Goal: Book appointment/travel/reservation

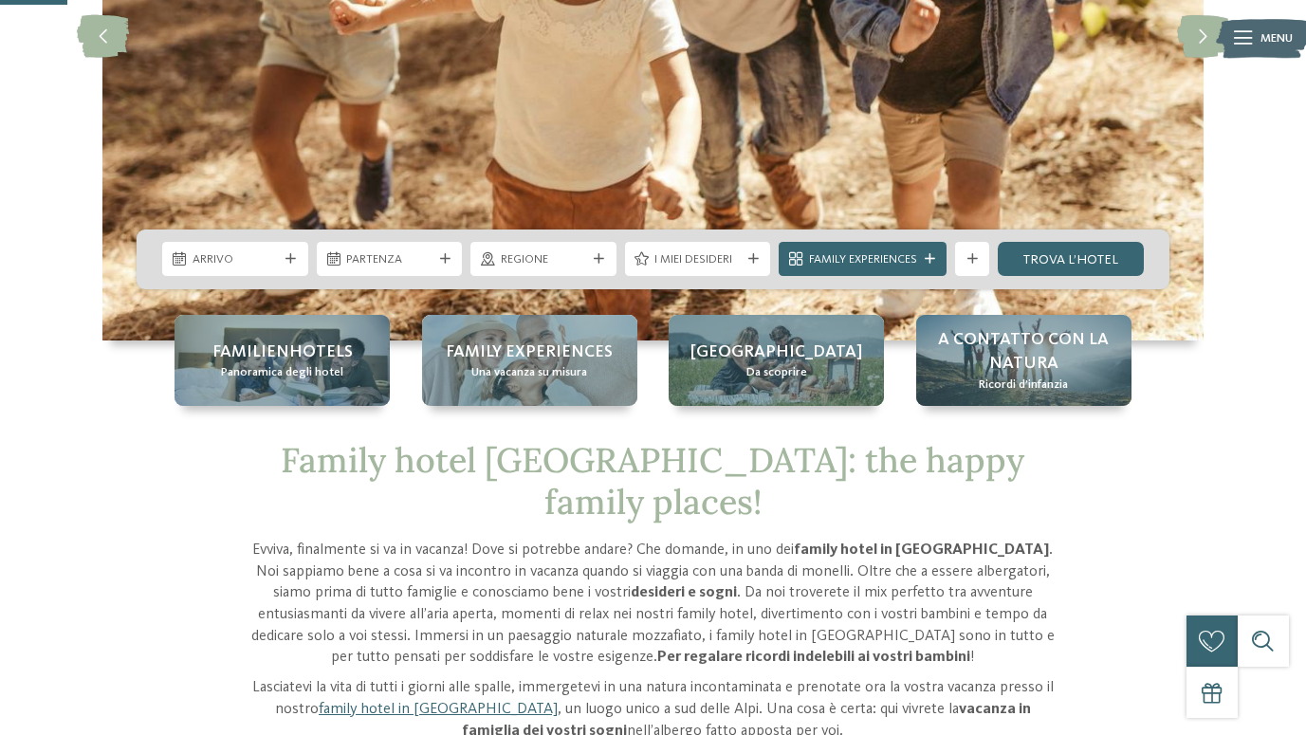
scroll to position [375, 0]
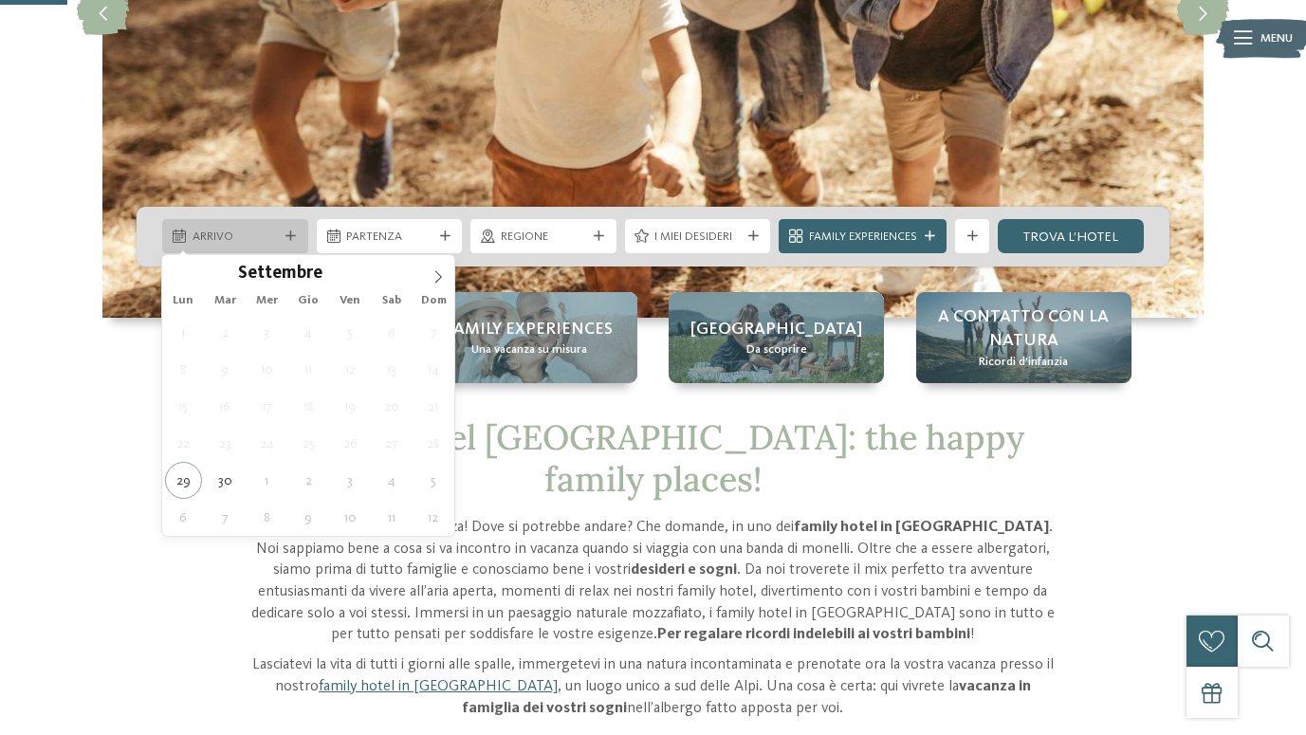
click at [221, 248] on div "Arrivo" at bounding box center [235, 236] width 146 height 34
click at [433, 281] on icon at bounding box center [438, 276] width 13 height 13
type input "****"
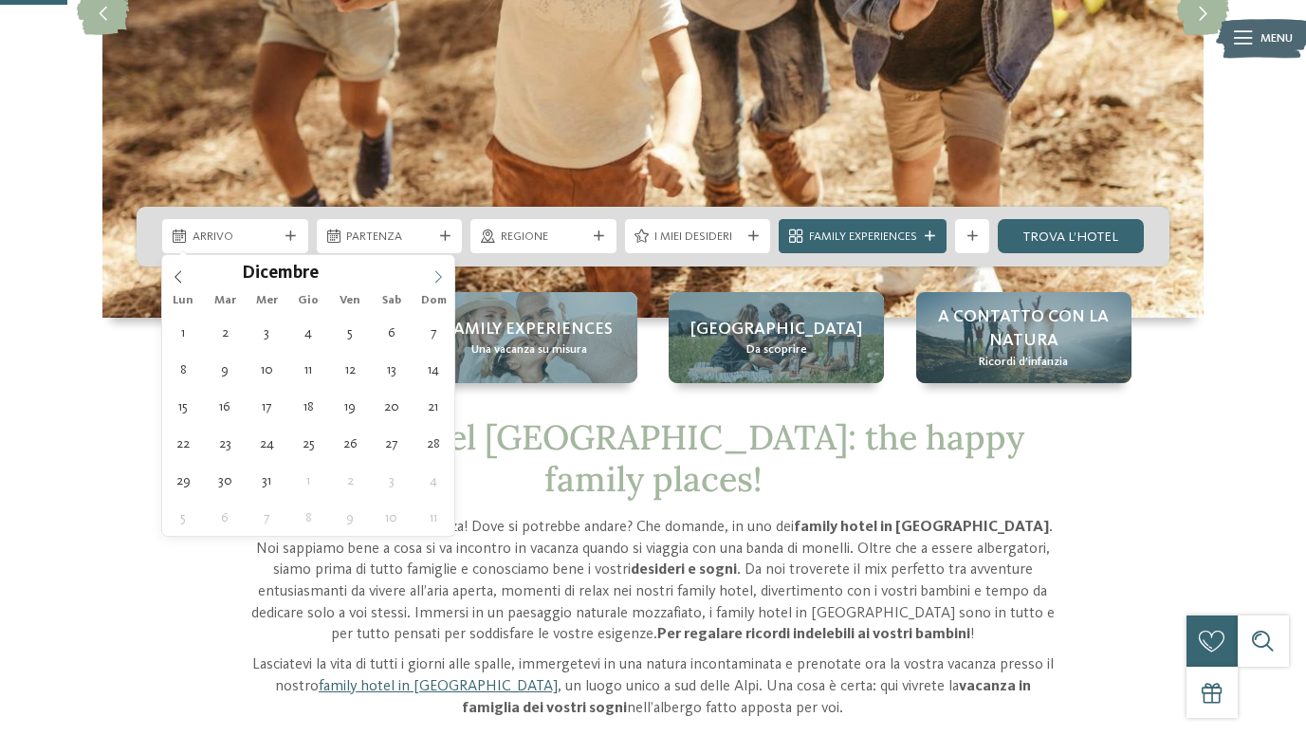
click at [433, 281] on icon at bounding box center [438, 276] width 13 height 13
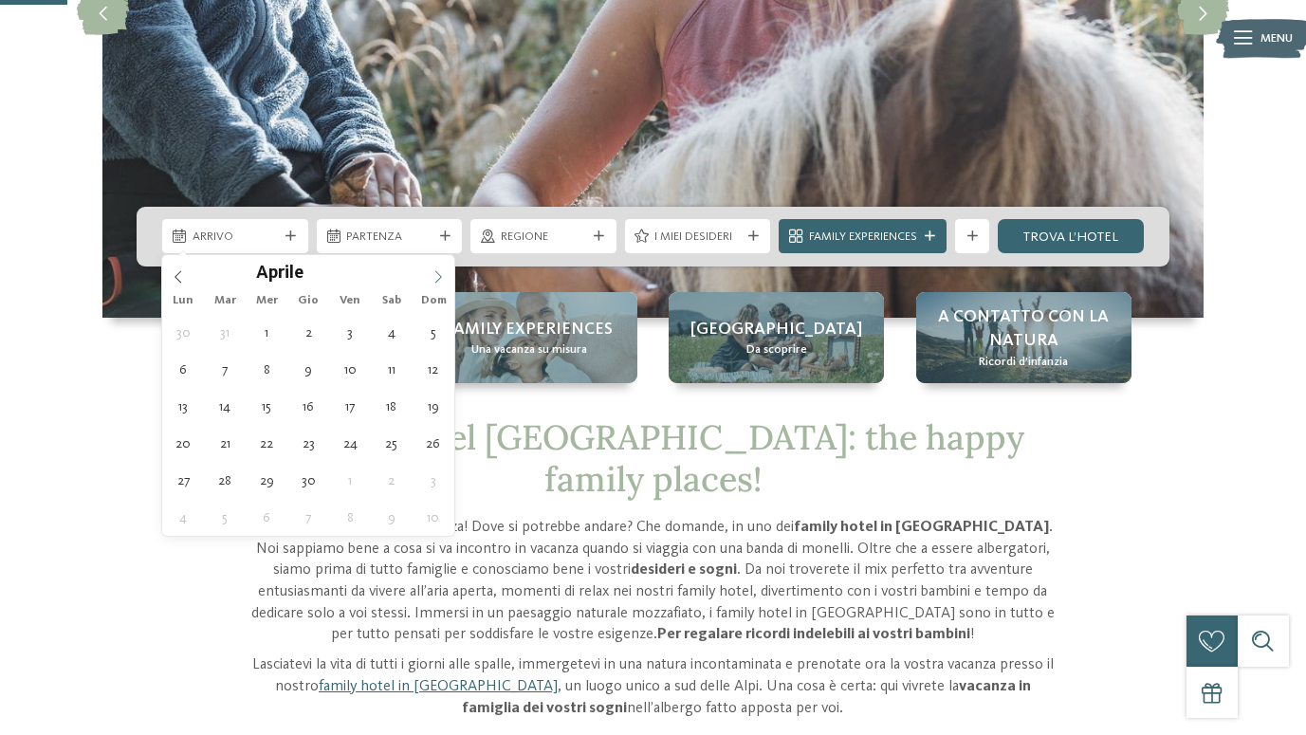
click at [433, 281] on icon at bounding box center [438, 276] width 13 height 13
type div "[DATE]"
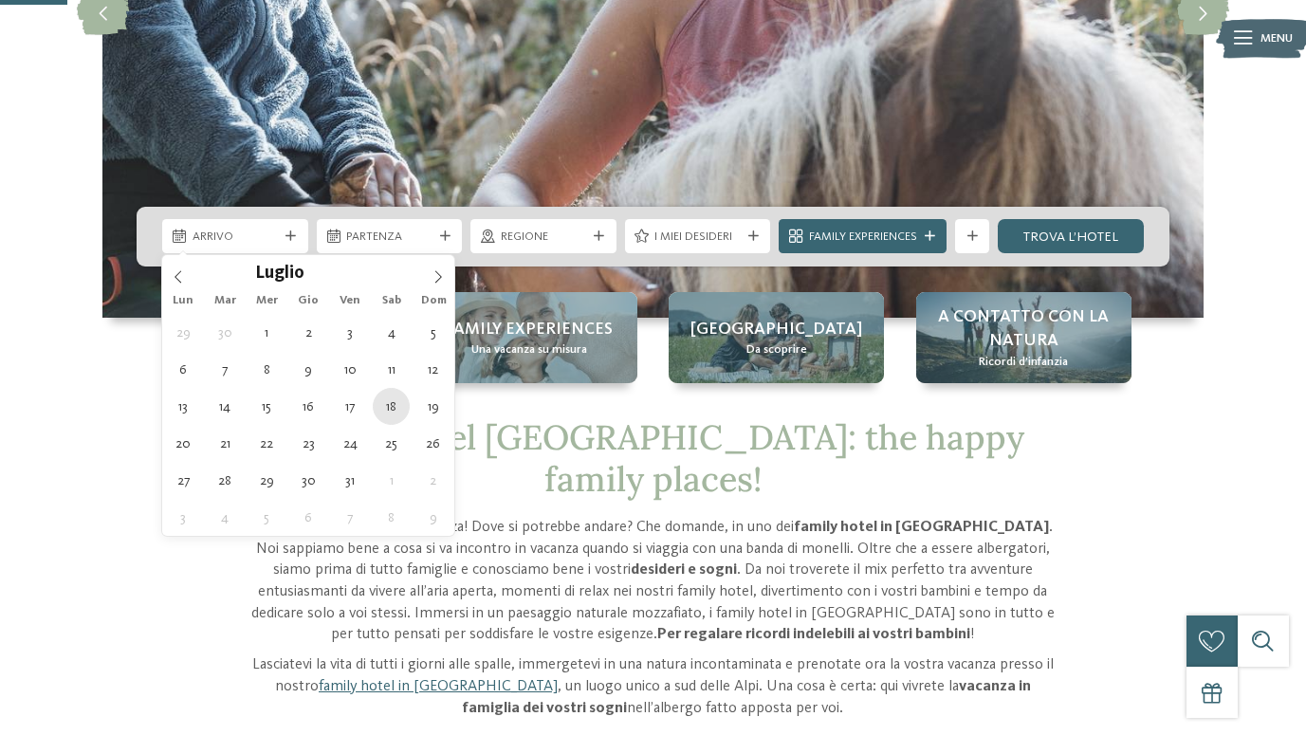
type input "****"
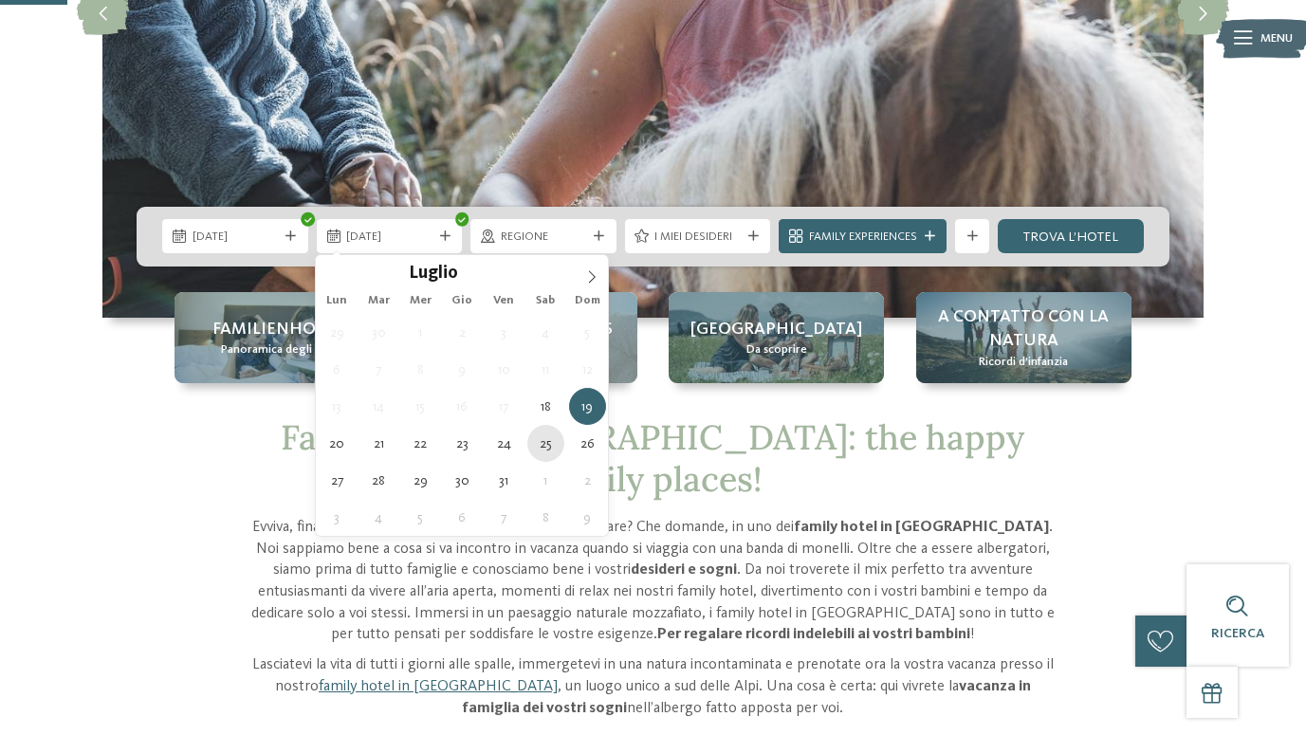
type div "25.07.2026"
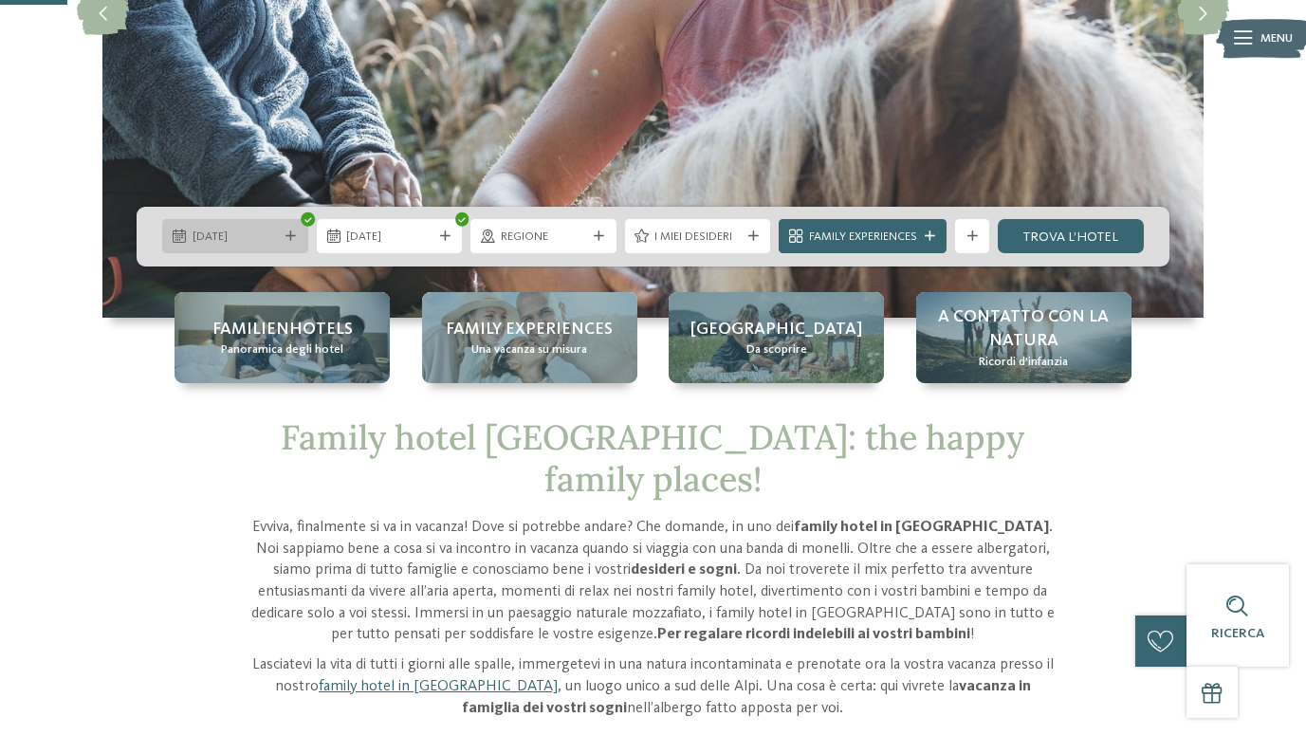
click at [293, 234] on icon at bounding box center [290, 236] width 10 height 10
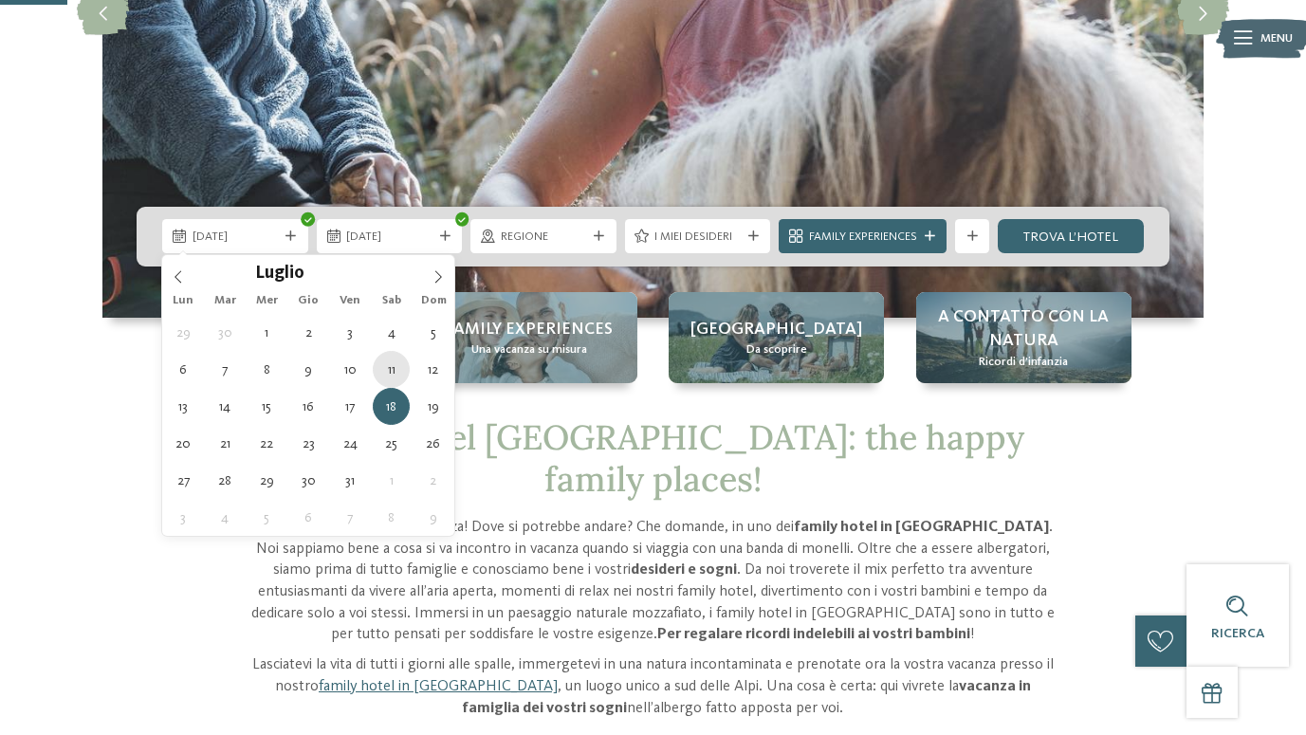
type div "[DATE]"
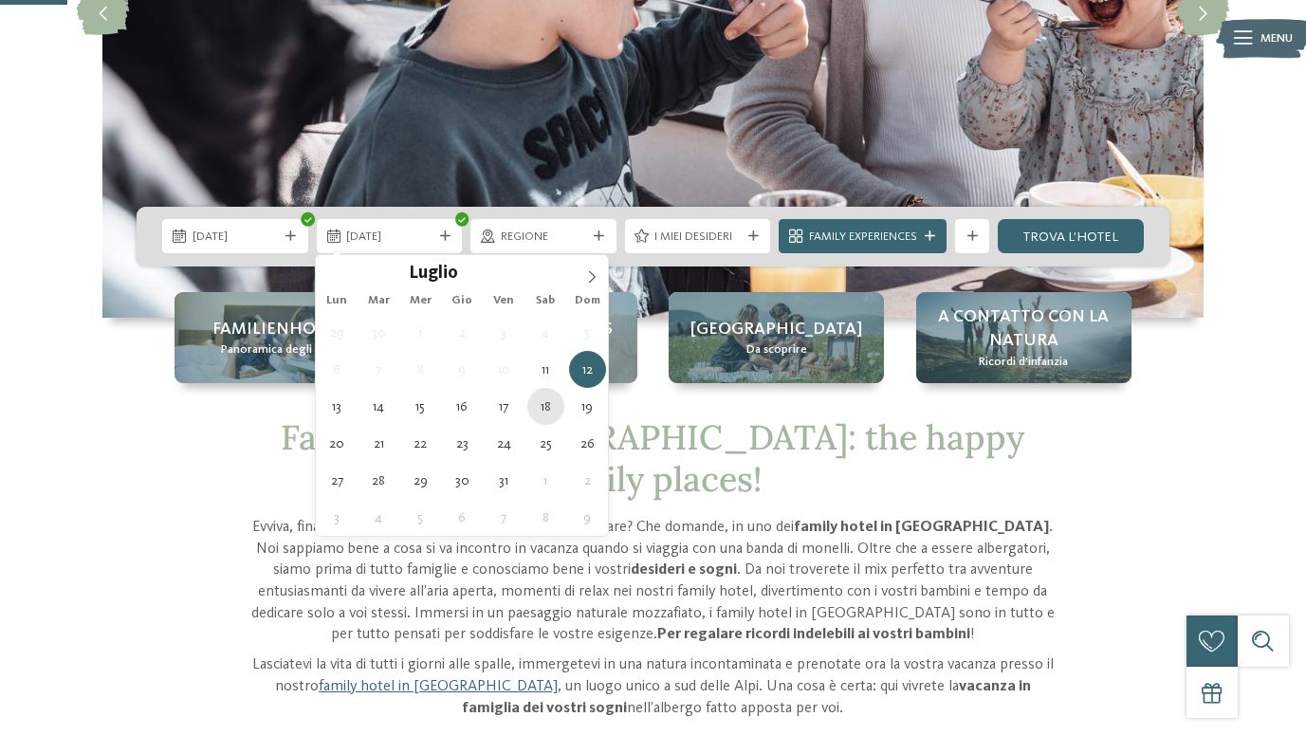
type div "[DATE]"
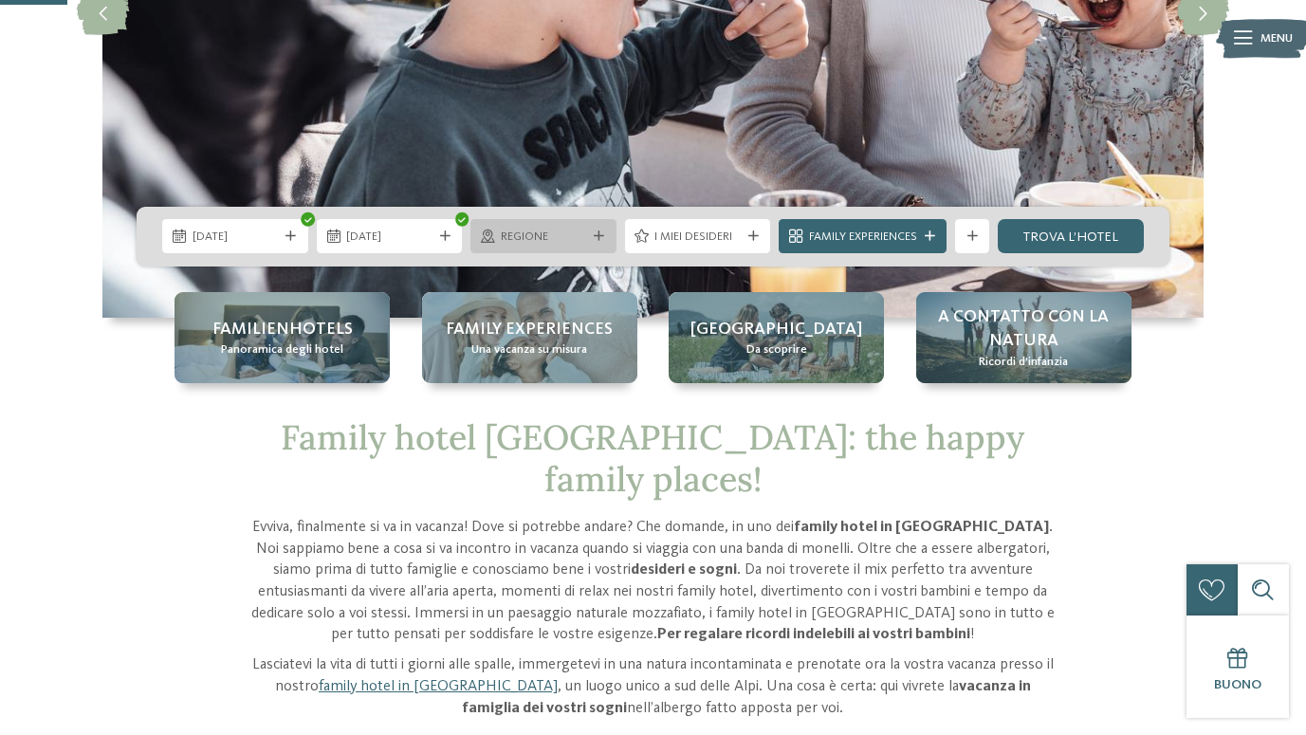
click at [562, 244] on span "Regione" at bounding box center [544, 237] width 86 height 17
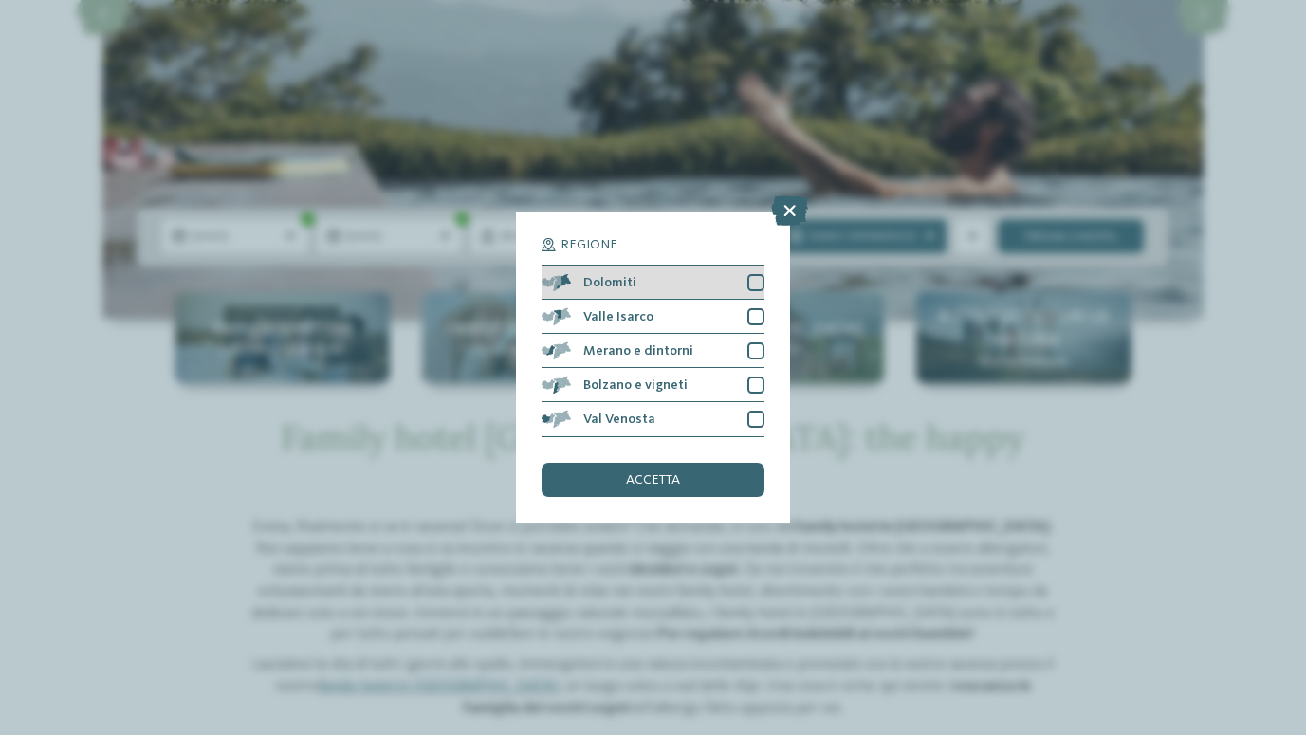
click at [752, 267] on div "Dolomiti" at bounding box center [653, 283] width 222 height 34
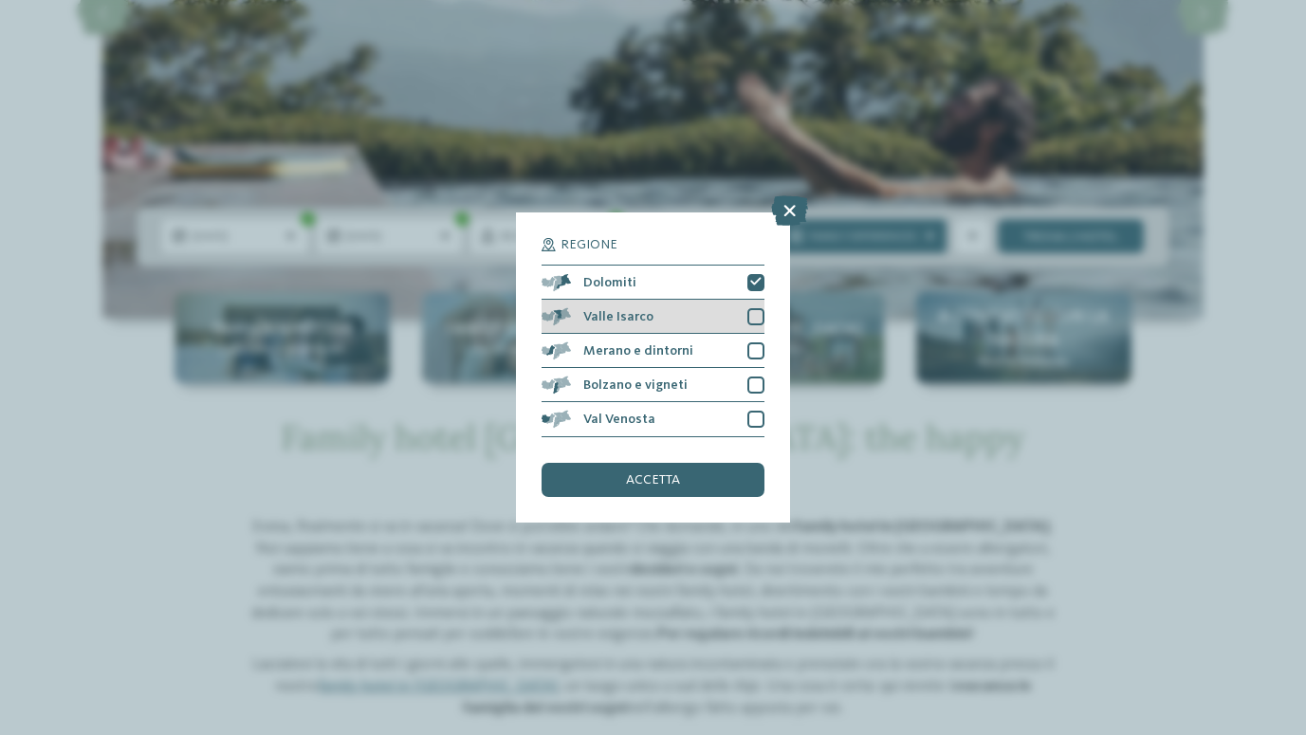
click at [752, 318] on div at bounding box center [755, 316] width 17 height 17
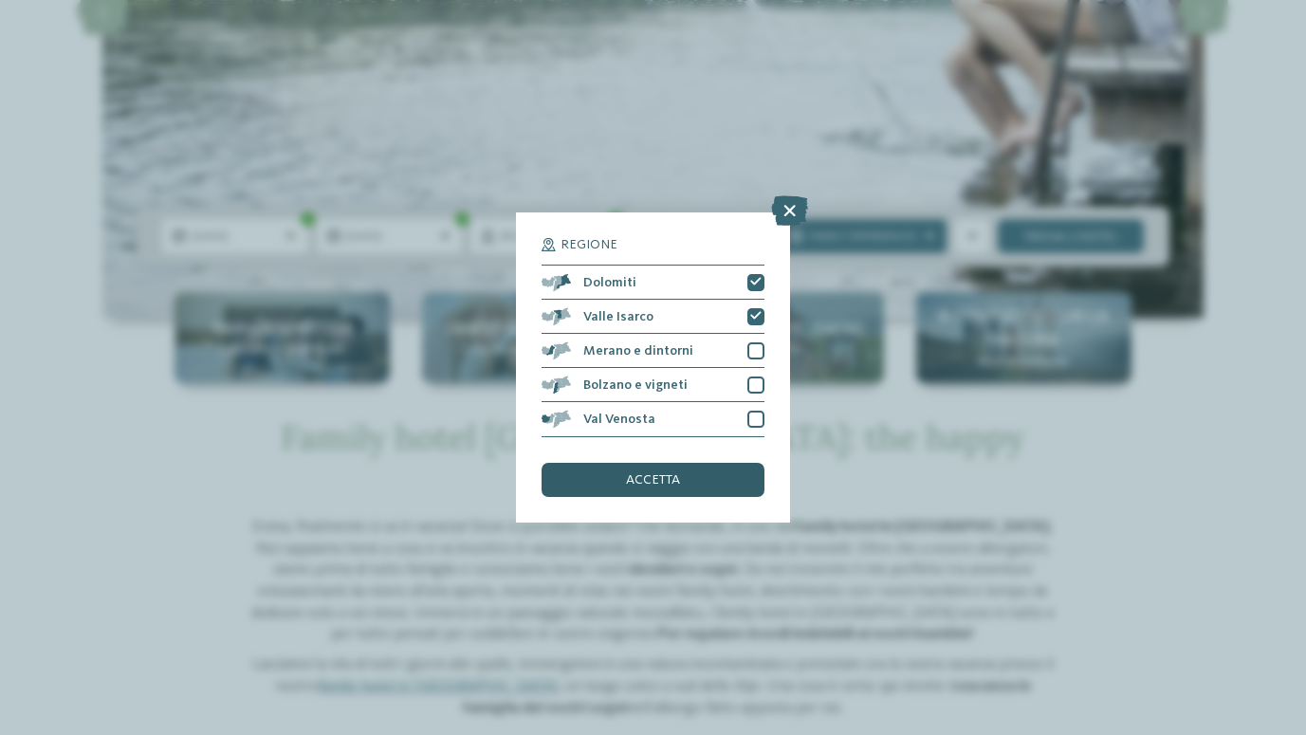
click at [667, 490] on div "accetta" at bounding box center [653, 480] width 222 height 34
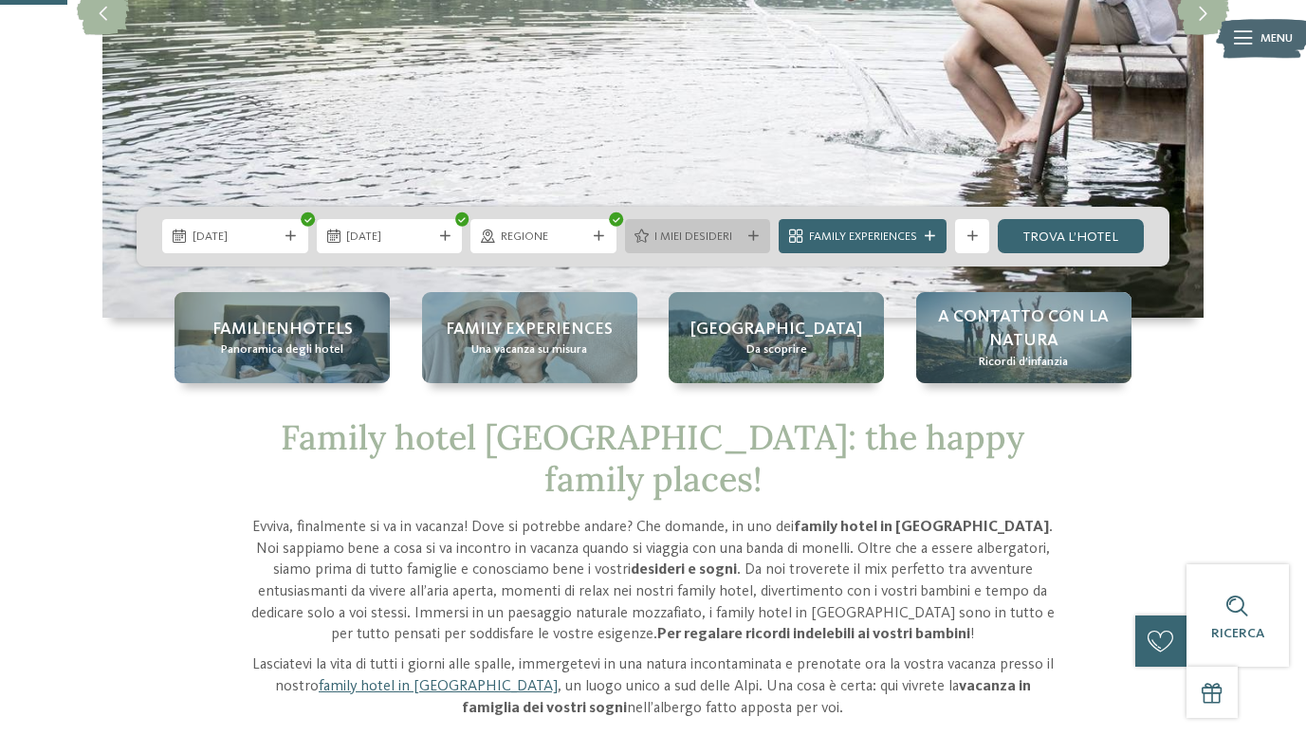
click at [755, 230] on div "I miei desideri" at bounding box center [698, 236] width 146 height 34
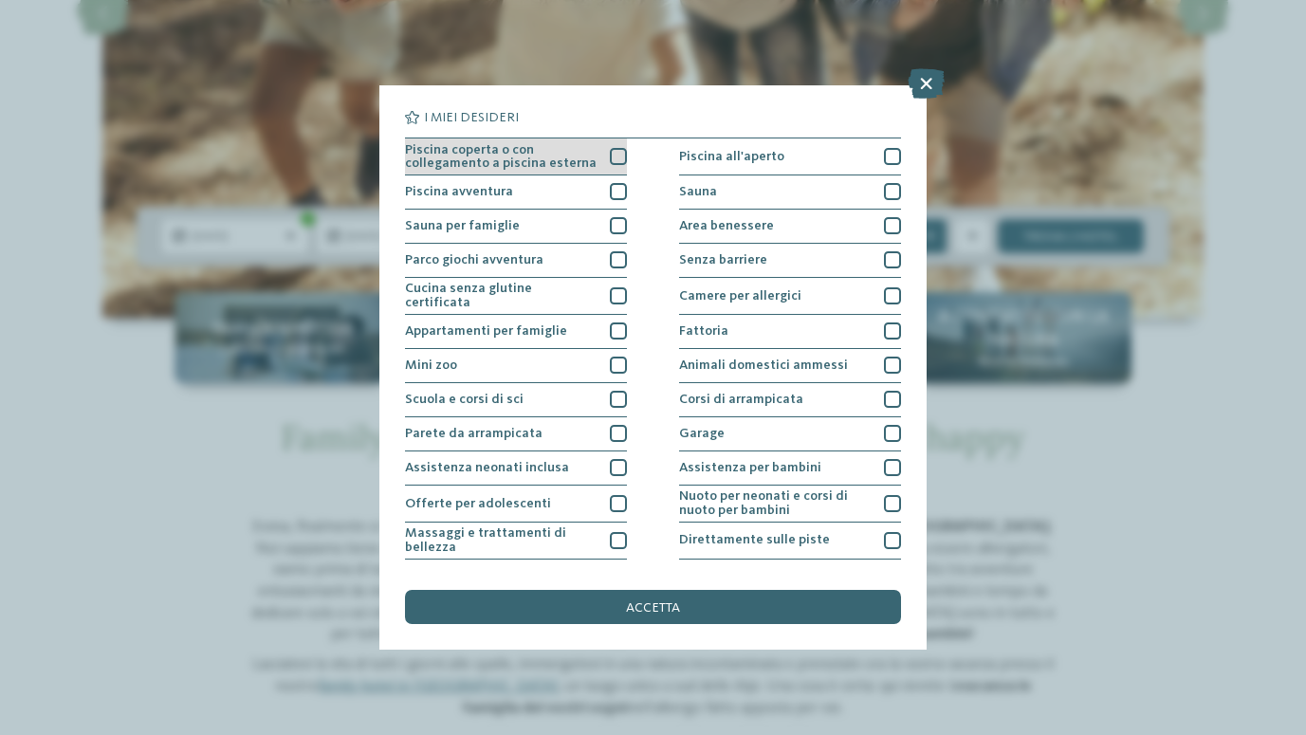
click at [616, 154] on div at bounding box center [618, 156] width 17 height 17
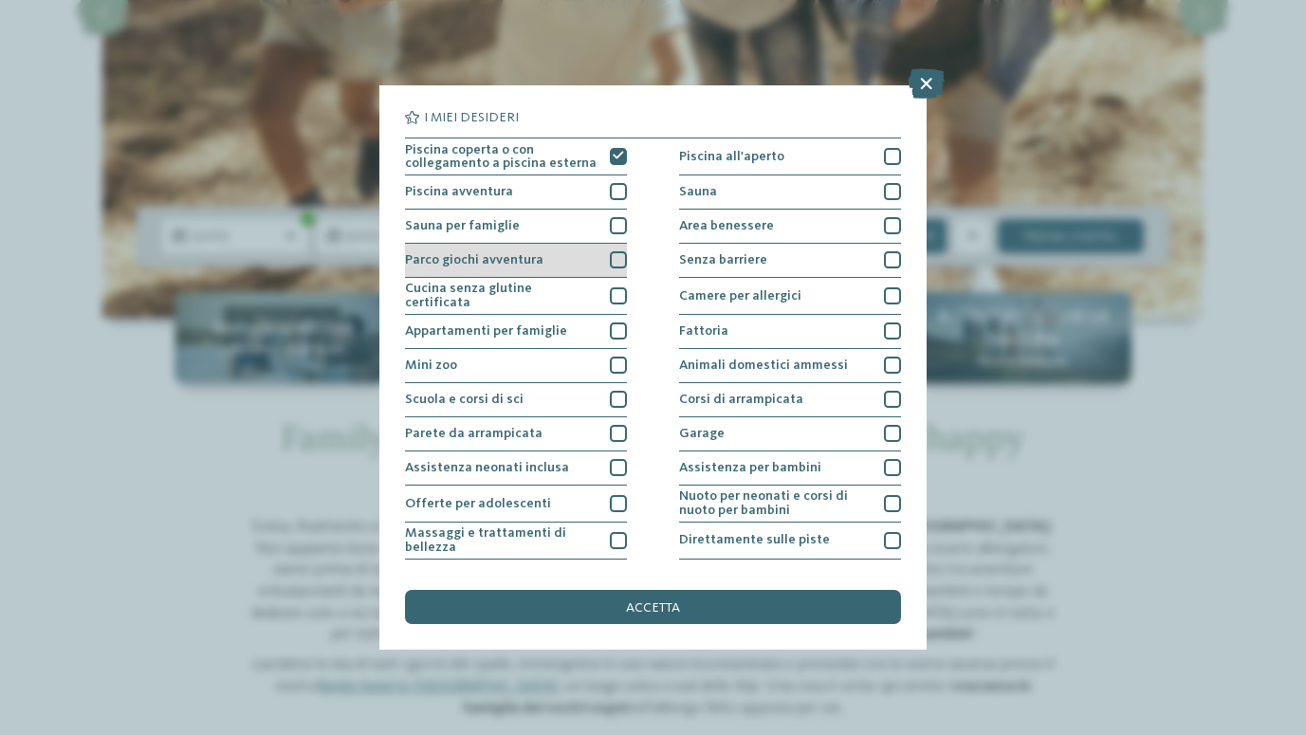
click at [613, 266] on div at bounding box center [618, 259] width 17 height 17
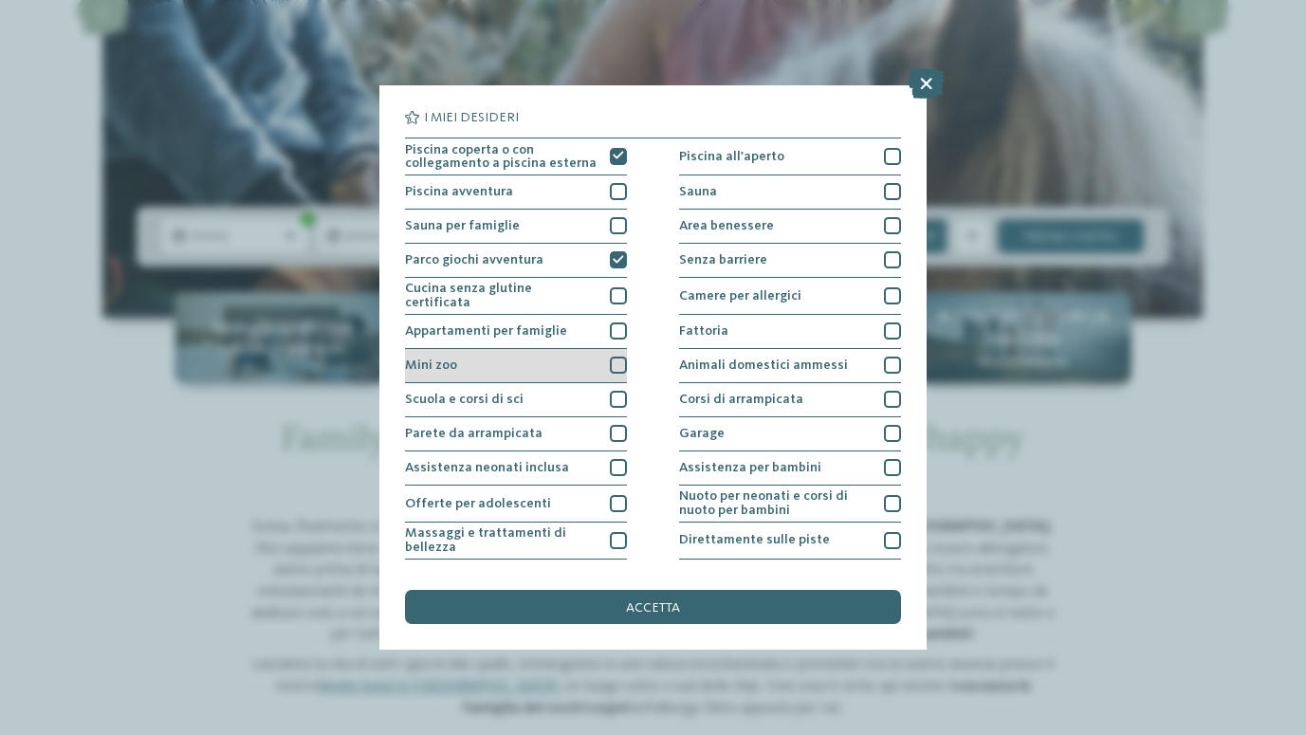
click at [619, 360] on div at bounding box center [618, 365] width 17 height 17
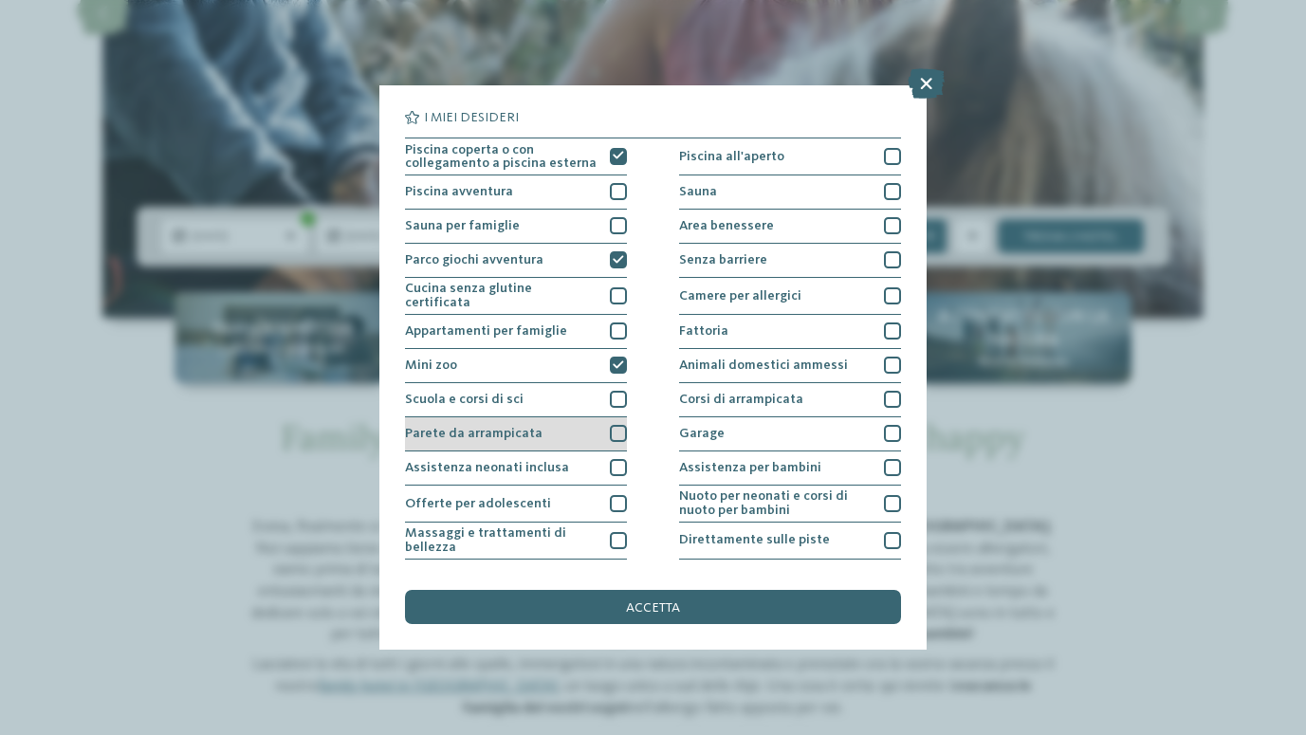
click at [619, 427] on div at bounding box center [618, 433] width 17 height 17
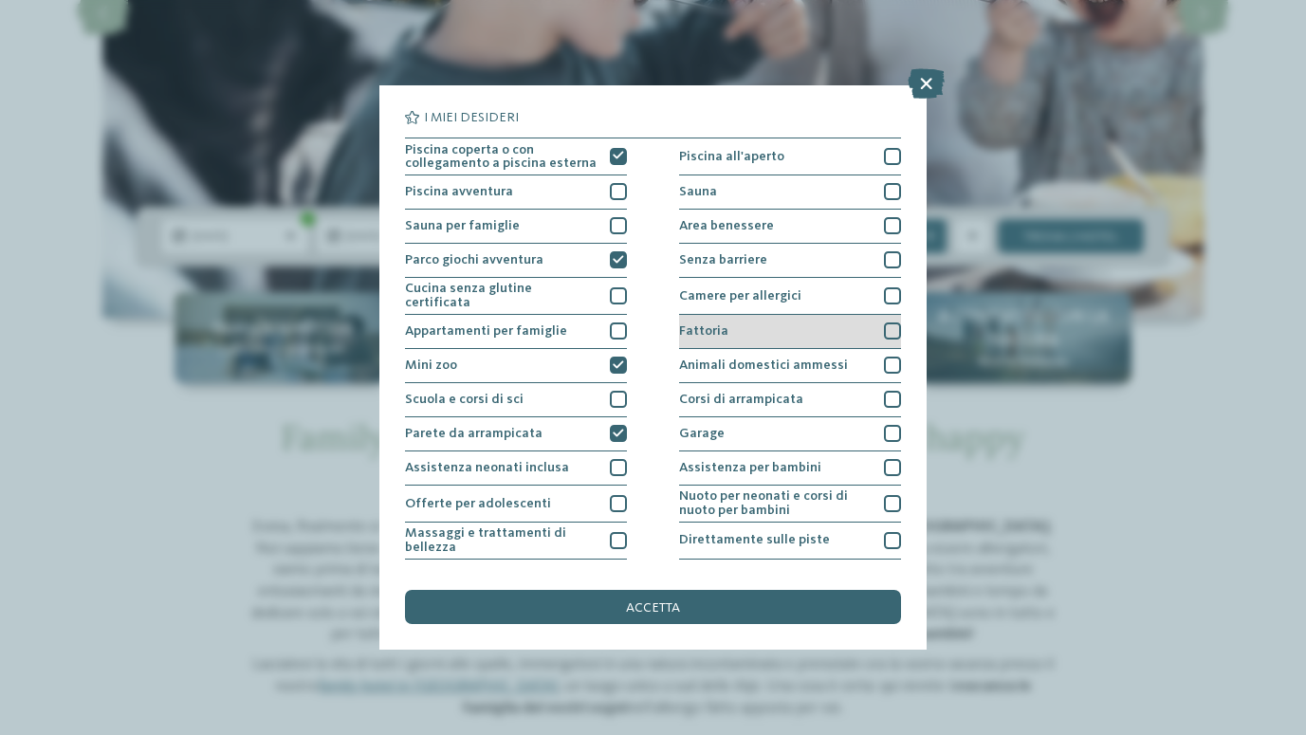
click at [892, 324] on div at bounding box center [892, 330] width 17 height 17
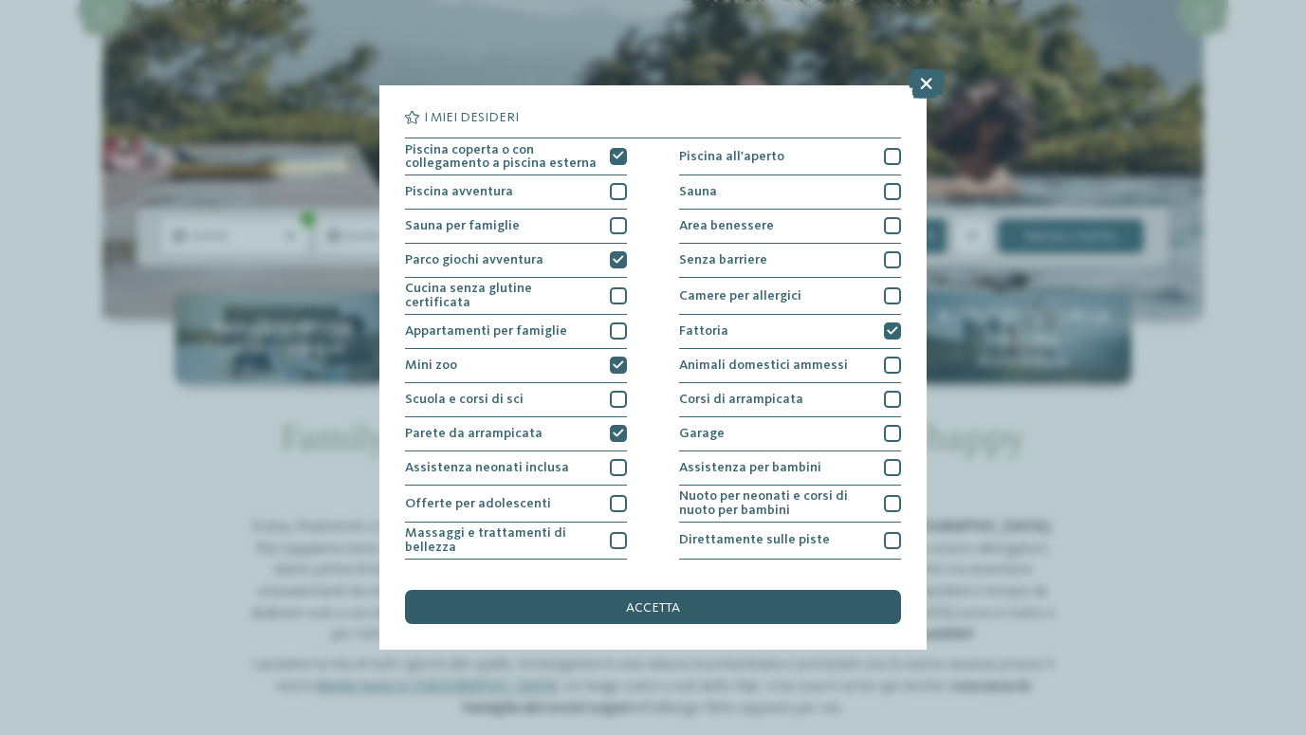
click at [741, 600] on div "accetta" at bounding box center [652, 607] width 495 height 34
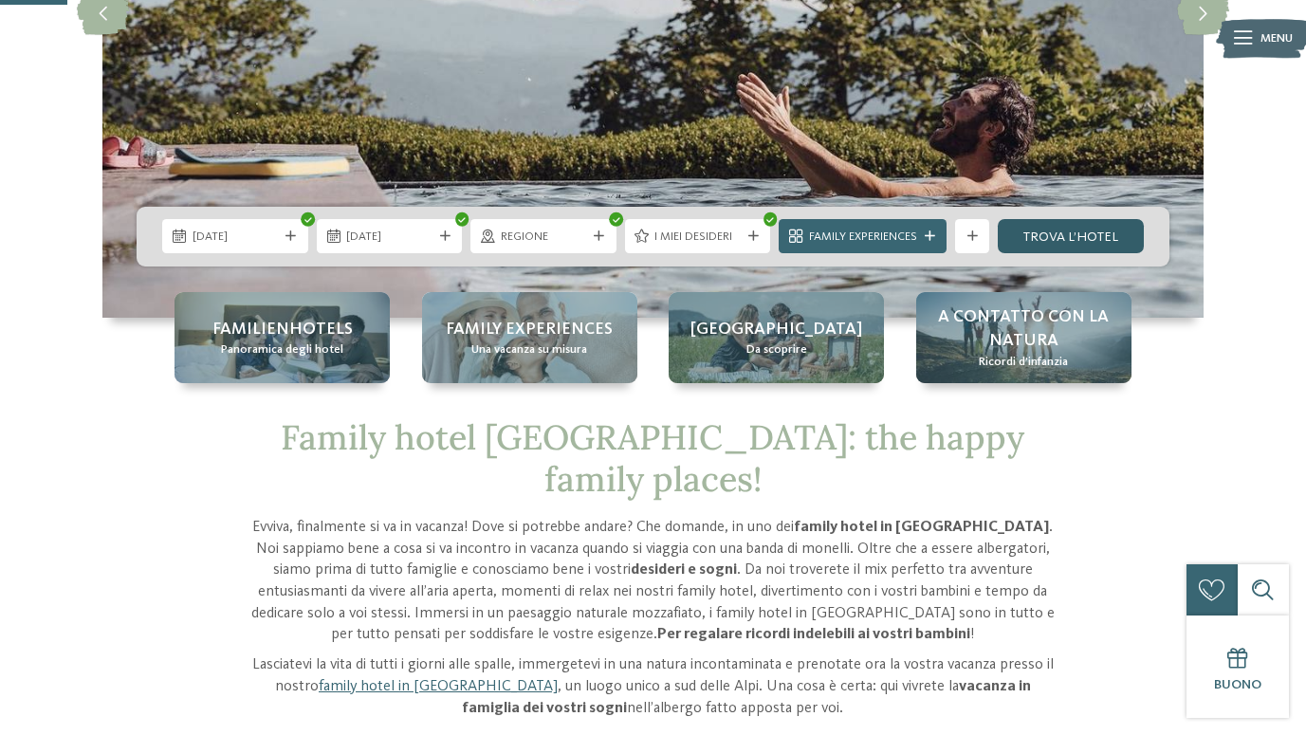
click at [1108, 240] on link "trova l’hotel" at bounding box center [1071, 236] width 146 height 34
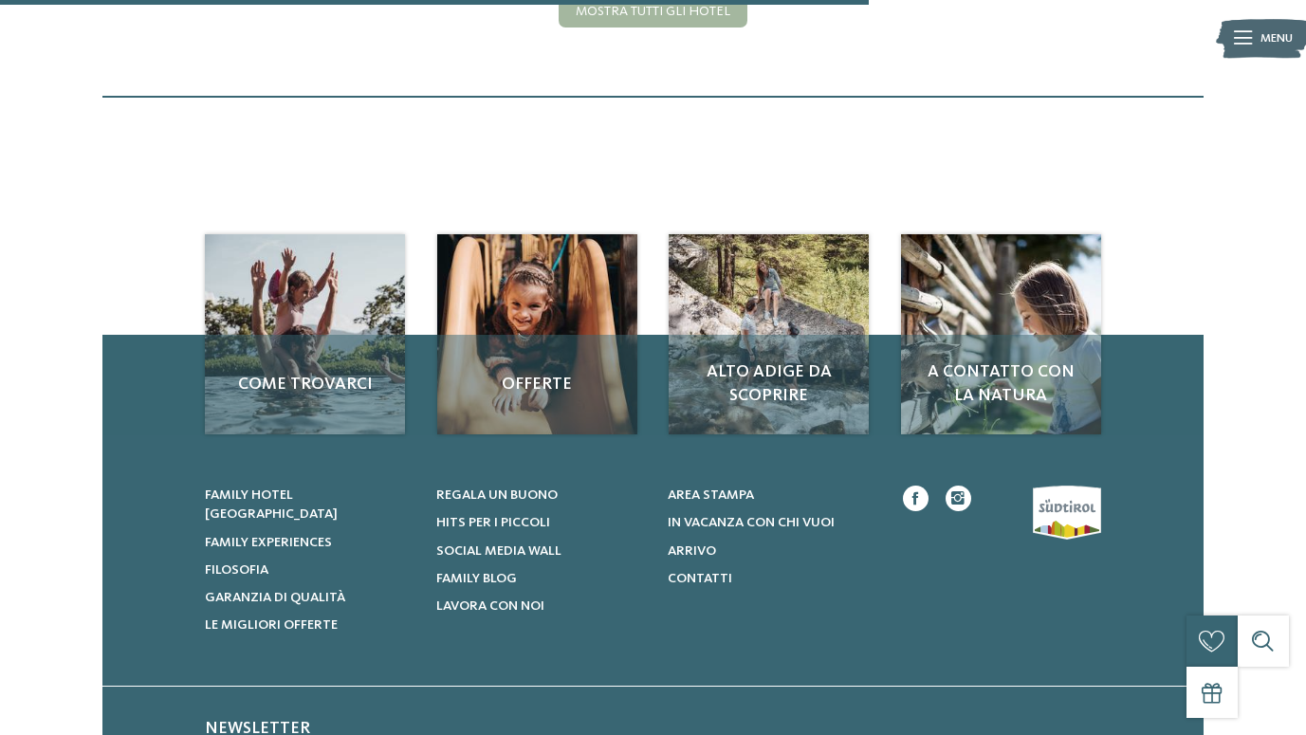
scroll to position [386, 0]
